Goal: Task Accomplishment & Management: Manage account settings

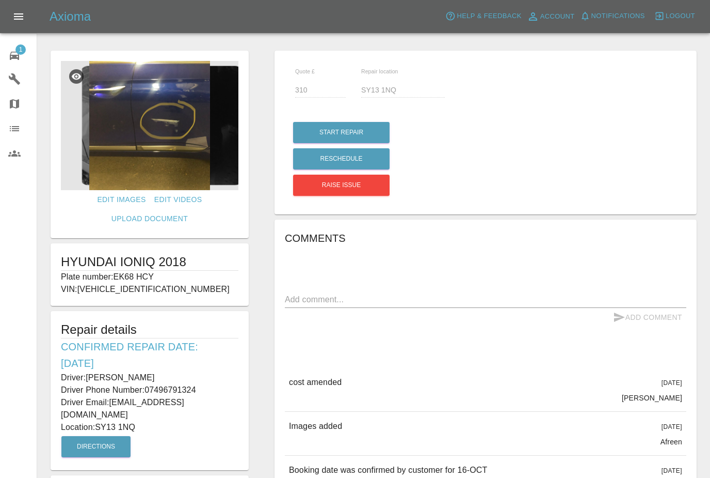
click at [21, 53] on span "1" at bounding box center [20, 49] width 10 height 10
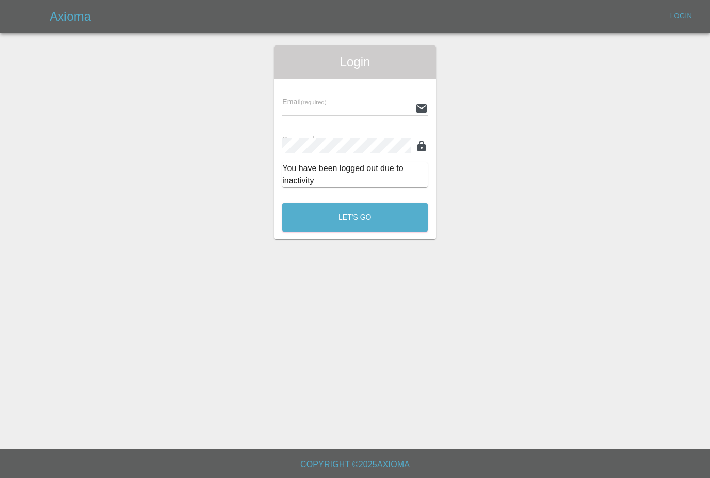
click at [289, 115] on input "text" at bounding box center [346, 108] width 129 height 15
type input "[PERSON_NAME][EMAIL_ADDRESS][PERSON_NAME][DOMAIN_NAME]"
click at [355, 217] on button "Let's Go" at bounding box center [355, 217] width 146 height 28
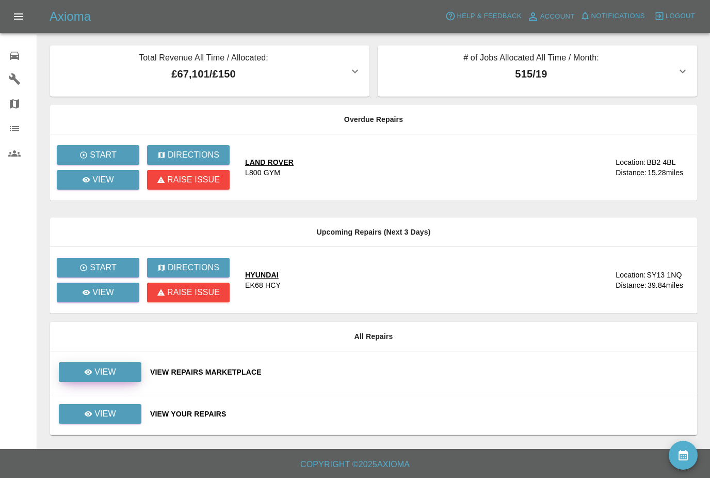
click at [108, 372] on p "View" at bounding box center [105, 371] width 22 height 12
